Goal: Book appointment/travel/reservation

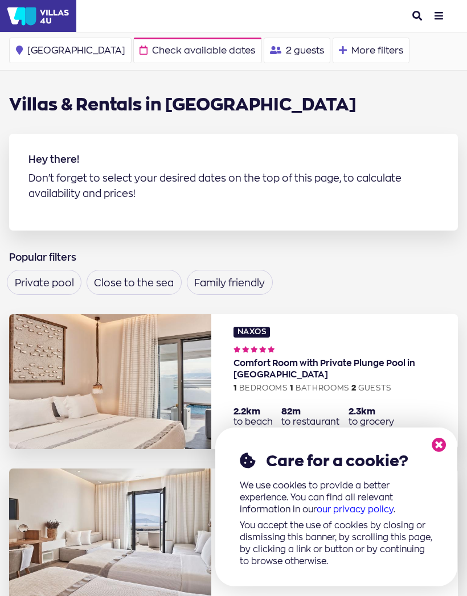
click at [333, 53] on button "More filters Filters" at bounding box center [371, 51] width 77 height 26
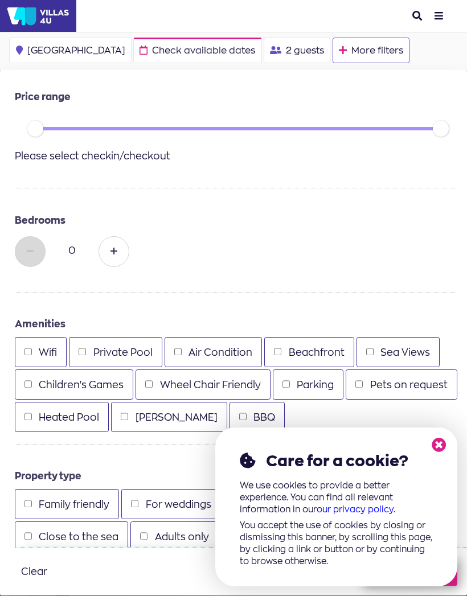
scroll to position [5, 0]
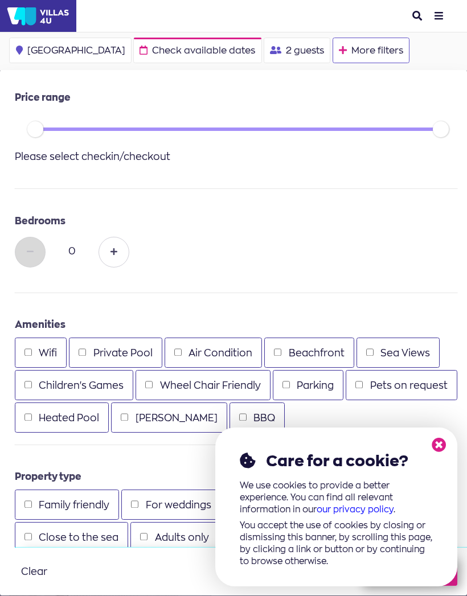
click at [444, 452] on icon at bounding box center [439, 445] width 15 height 15
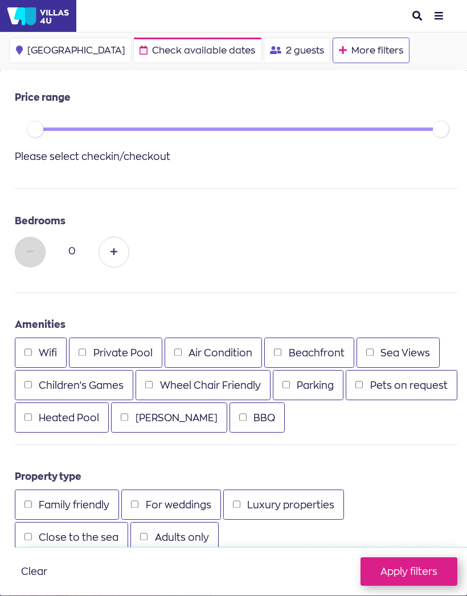
click at [152, 54] on span "Check available dates" at bounding box center [203, 50] width 103 height 9
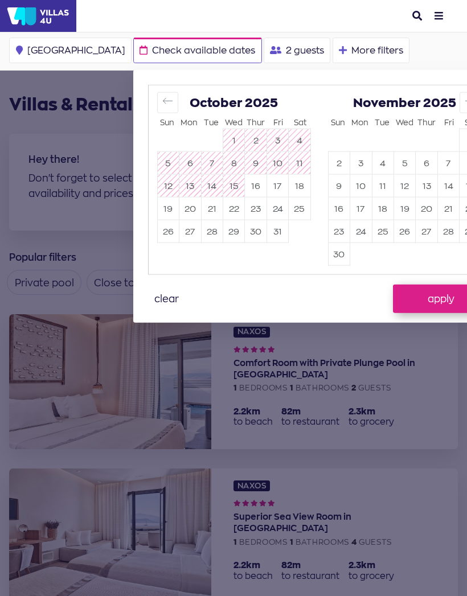
click at [465, 104] on icon "Move forward to switch to the next month." at bounding box center [470, 101] width 11 height 11
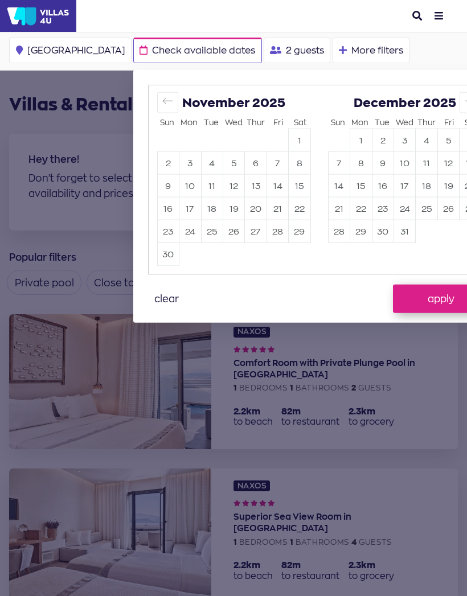
click at [465, 101] on icon "Move forward to switch to the next month." at bounding box center [470, 101] width 11 height 11
click at [465, 103] on icon "Move forward to switch to the next month." at bounding box center [470, 101] width 10 height 6
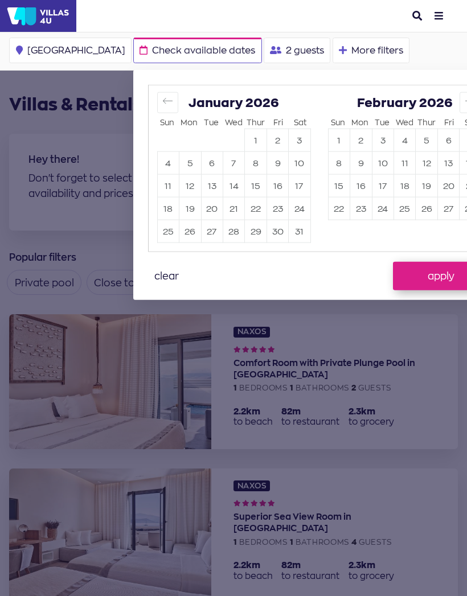
click at [465, 96] on icon "Move forward to switch to the next month." at bounding box center [470, 101] width 11 height 11
click at [465, 100] on icon "Move forward to switch to the next month." at bounding box center [470, 101] width 11 height 11
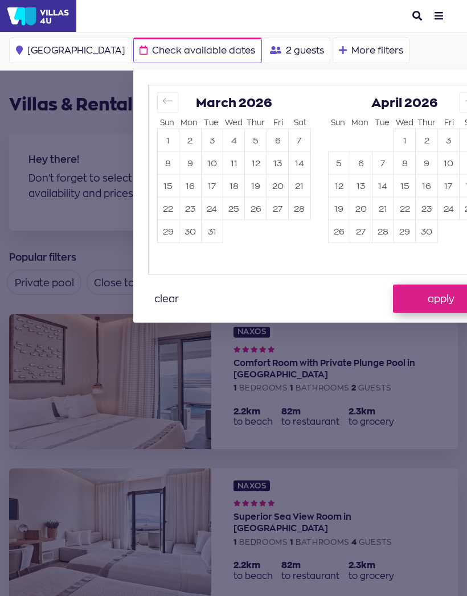
click at [465, 101] on icon "Move forward to switch to the next month." at bounding box center [470, 101] width 11 height 11
click at [460, 99] on button "Move forward to switch to the next month." at bounding box center [470, 102] width 21 height 21
click at [460, 105] on button "Move forward to switch to the next month." at bounding box center [470, 102] width 21 height 21
click at [438, 208] on button "24" at bounding box center [448, 209] width 21 height 22
click at [393, 297] on button "apply" at bounding box center [441, 299] width 97 height 28
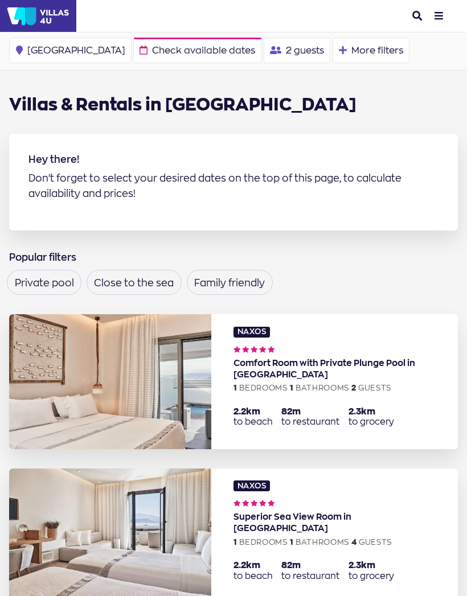
click at [152, 48] on span "Check available dates" at bounding box center [203, 50] width 103 height 9
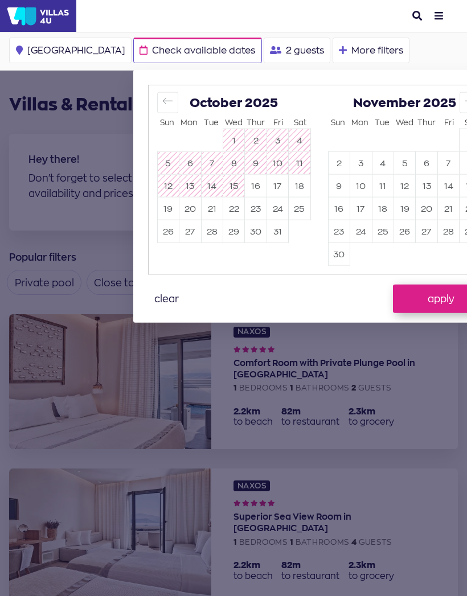
click at [460, 101] on button "Move forward to switch to the next month." at bounding box center [470, 102] width 21 height 21
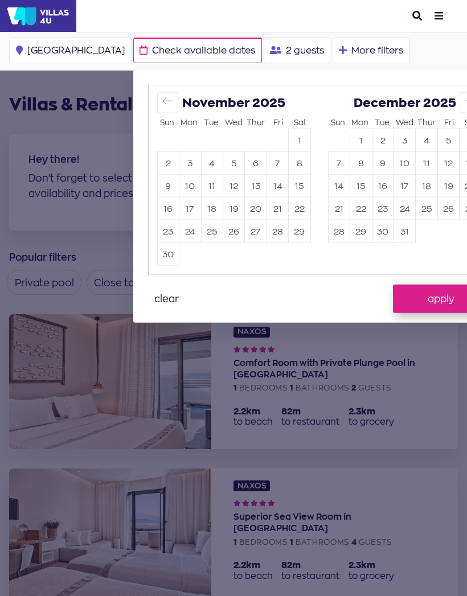
click at [460, 105] on button "Move forward to switch to the next month." at bounding box center [470, 102] width 21 height 21
click at [460, 104] on button "Move forward to switch to the next month." at bounding box center [470, 102] width 21 height 21
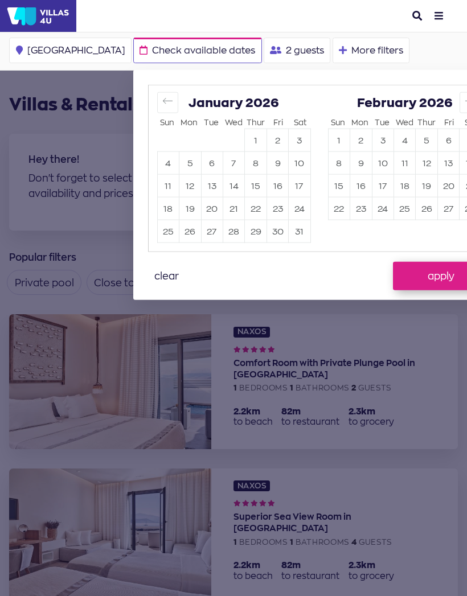
click at [465, 97] on icon "Move forward to switch to the next month." at bounding box center [470, 101] width 11 height 11
click at [460, 95] on button "Move forward to switch to the next month." at bounding box center [470, 102] width 21 height 21
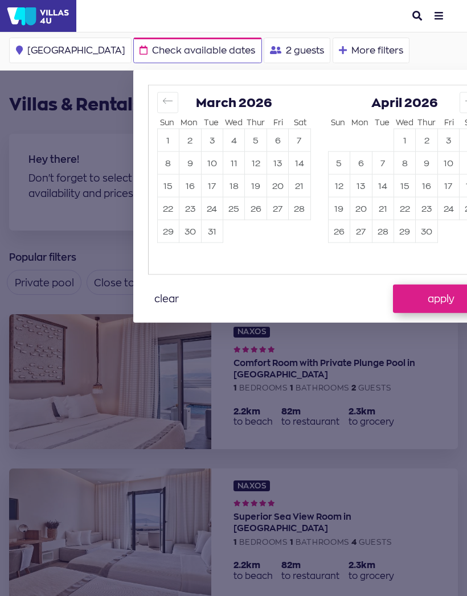
click at [465, 103] on icon "Move forward to switch to the next month." at bounding box center [470, 101] width 11 height 11
click at [460, 99] on button "Move forward to switch to the next month." at bounding box center [470, 102] width 21 height 21
click at [465, 103] on icon "Move forward to switch to the next month." at bounding box center [470, 101] width 11 height 11
click at [438, 203] on button "24" at bounding box center [448, 209] width 21 height 22
click at [465, 100] on icon "Move forward to switch to the next month." at bounding box center [470, 101] width 11 height 11
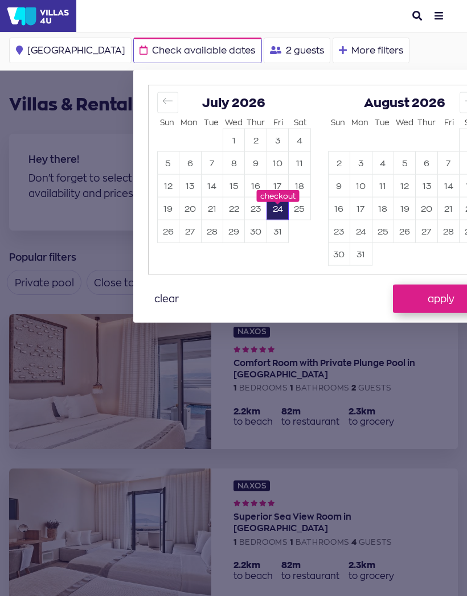
click at [438, 165] on button "7" at bounding box center [448, 163] width 21 height 22
click at [267, 203] on button "24" at bounding box center [277, 209] width 21 height 22
click at [393, 294] on button "apply" at bounding box center [441, 299] width 97 height 28
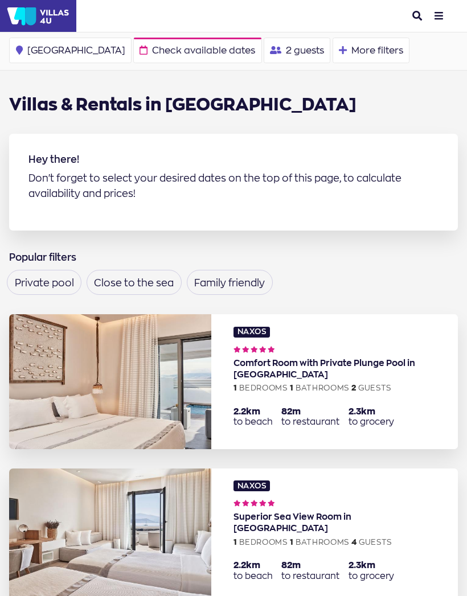
scroll to position [38, 0]
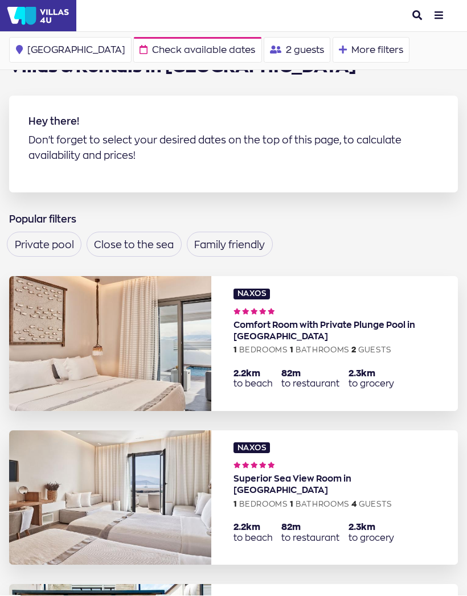
click at [286, 46] on span "2 guests" at bounding box center [305, 50] width 38 height 9
type input "2"
type input "0"
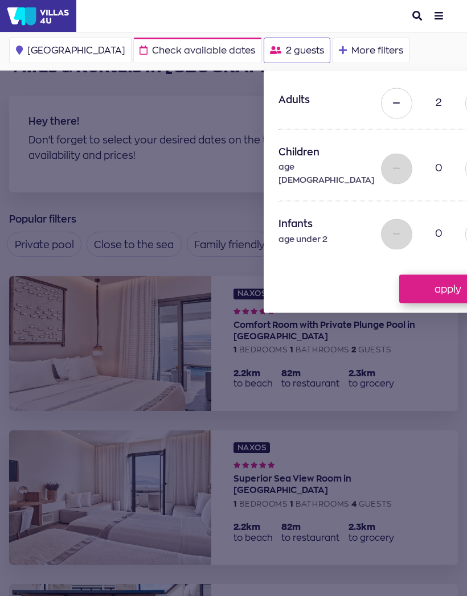
type input "4"
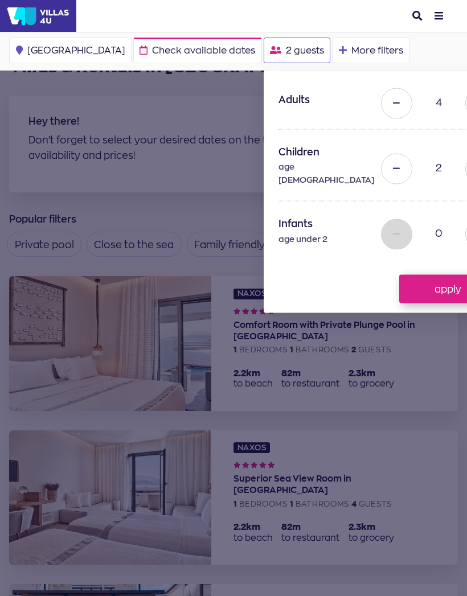
type input "3"
click at [399, 275] on button "apply" at bounding box center [447, 289] width 97 height 28
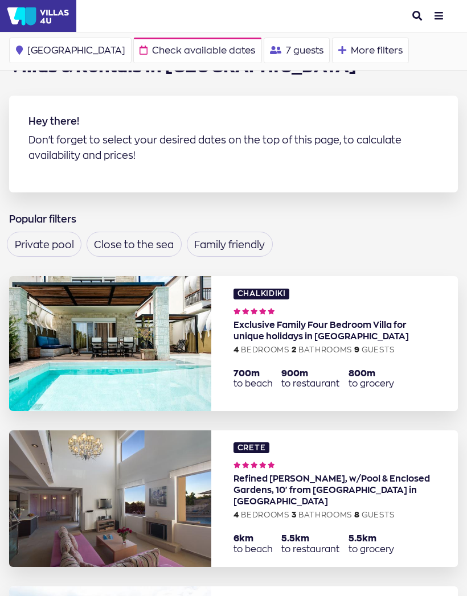
click at [48, 51] on span "Greece" at bounding box center [76, 50] width 98 height 9
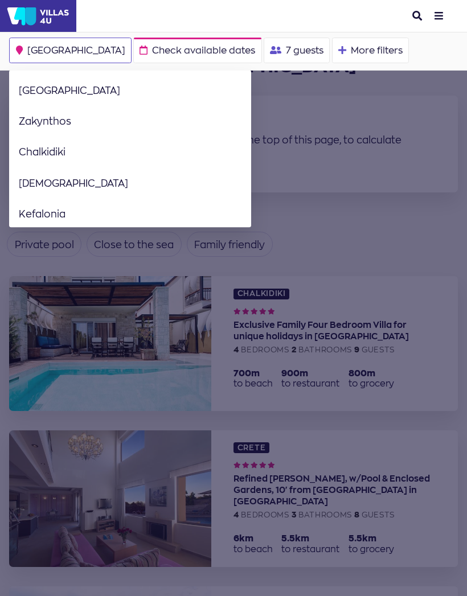
scroll to position [161, 0]
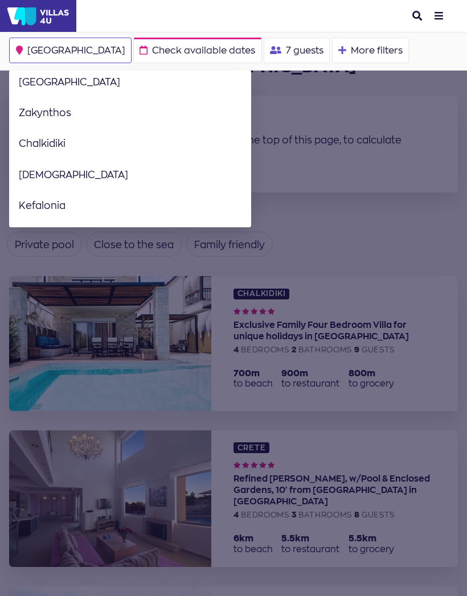
click at [41, 178] on link "[DEMOGRAPHIC_DATA]" at bounding box center [128, 174] width 238 height 31
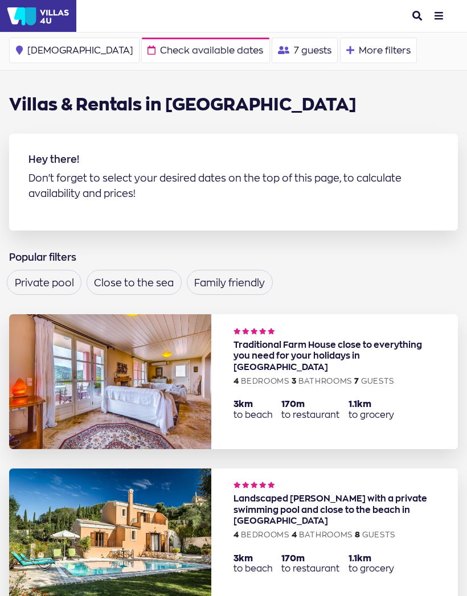
click at [160, 52] on span "Check available dates" at bounding box center [211, 50] width 103 height 9
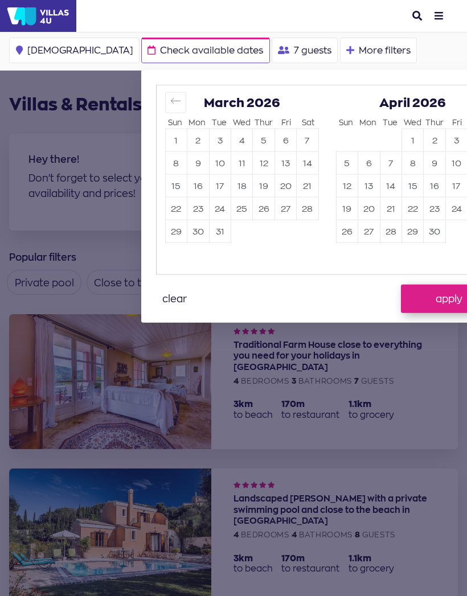
click at [446, 212] on button "24" at bounding box center [456, 209] width 21 height 22
click at [446, 206] on button "24" at bounding box center [456, 209] width 21 height 22
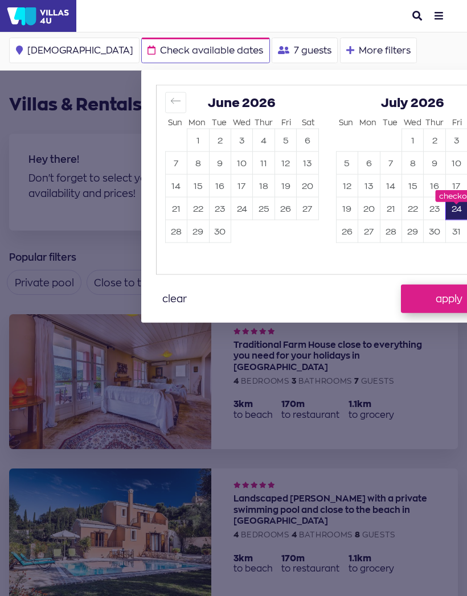
click at [446, 204] on button "24" at bounding box center [456, 209] width 21 height 22
click at [446, 207] on button "24" at bounding box center [456, 209] width 21 height 22
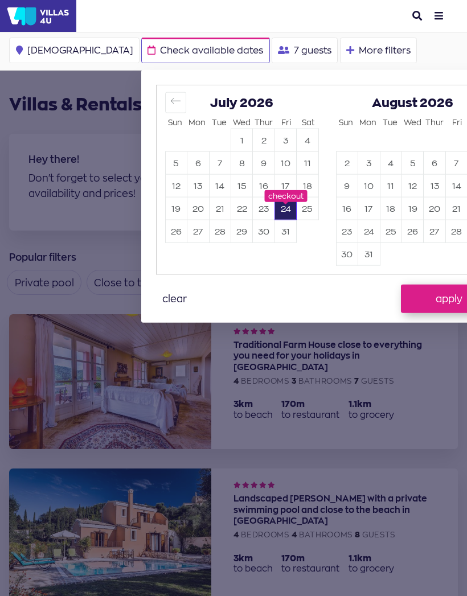
click at [446, 158] on button "7" at bounding box center [456, 163] width 21 height 22
click at [275, 208] on button "24" at bounding box center [285, 209] width 21 height 22
click at [275, 206] on button "24" at bounding box center [285, 209] width 21 height 22
click at [446, 163] on button "7" at bounding box center [456, 163] width 21 height 22
click at [445, 147] on td at bounding box center [456, 140] width 22 height 23
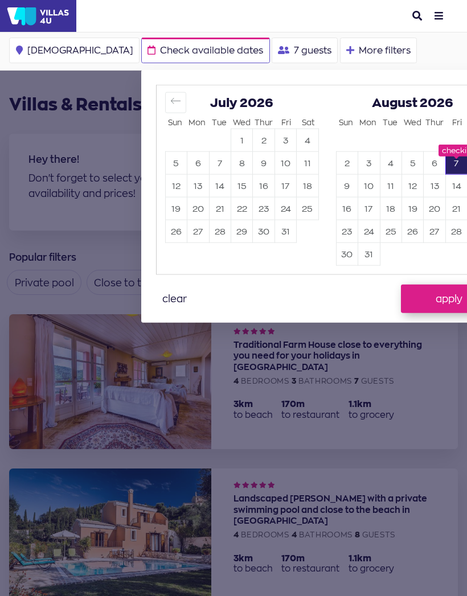
click at [446, 156] on button "7" at bounding box center [456, 163] width 21 height 22
click at [401, 296] on button "apply" at bounding box center [449, 299] width 97 height 28
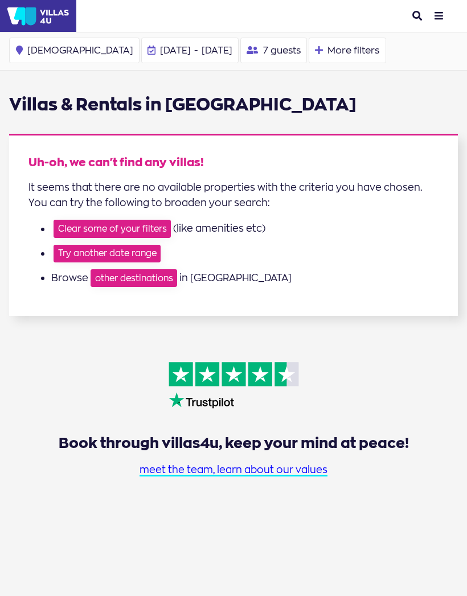
click at [202, 47] on span "[DATE]" at bounding box center [217, 49] width 31 height 11
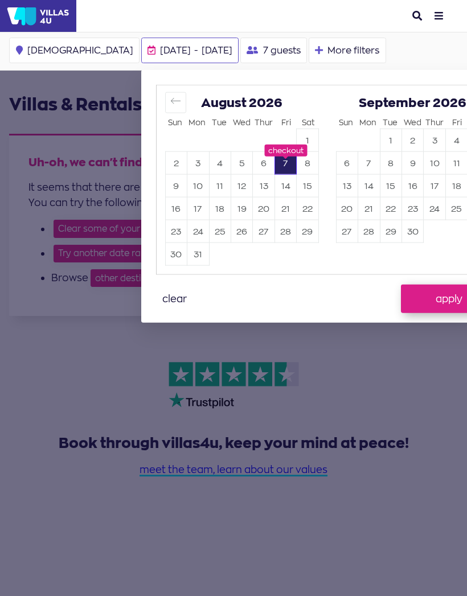
click at [165, 101] on button "Move backward to switch to the previous month." at bounding box center [175, 102] width 21 height 21
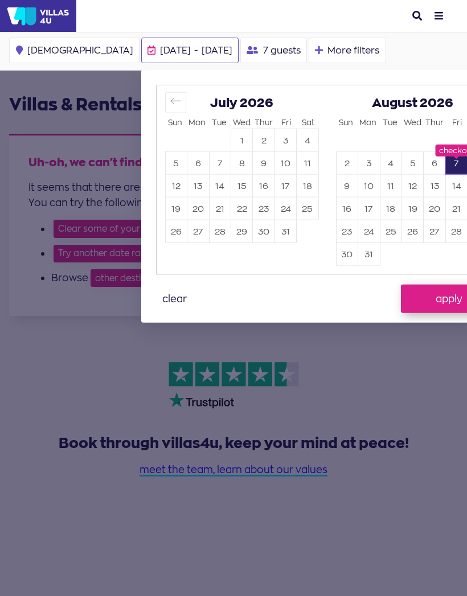
click at [275, 206] on button "24" at bounding box center [285, 209] width 21 height 22
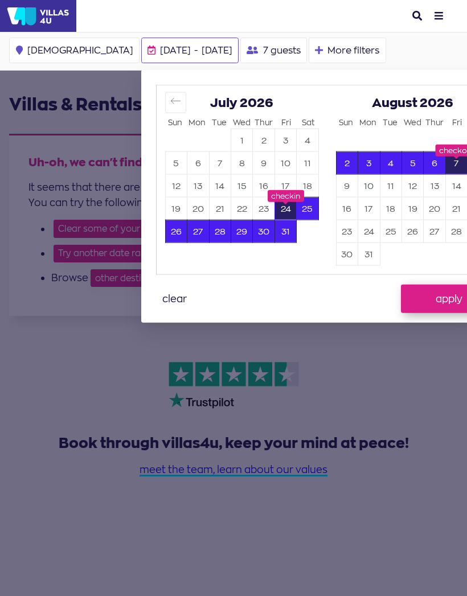
click at [401, 300] on button "apply" at bounding box center [449, 299] width 97 height 28
